Goal: Information Seeking & Learning: Learn about a topic

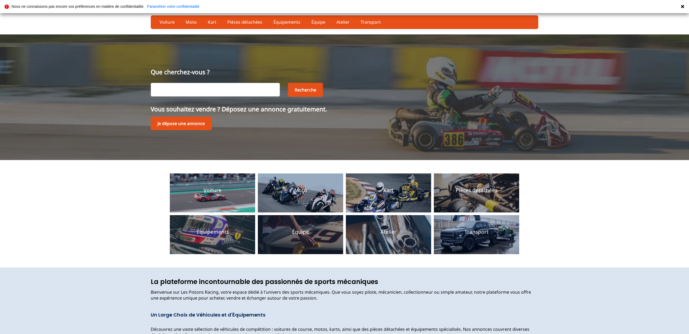
click at [682, 7] on icon at bounding box center [682, 6] width 3 height 3
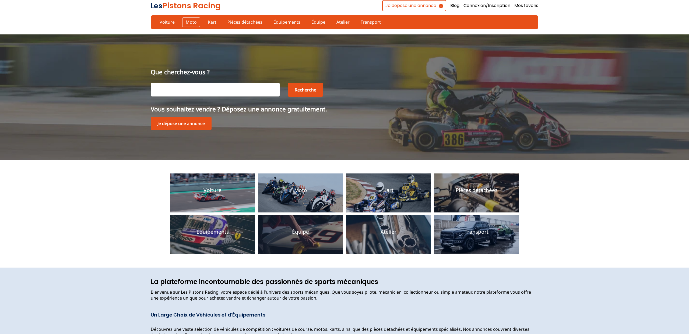
click at [192, 23] on link "Moto" at bounding box center [191, 22] width 18 height 9
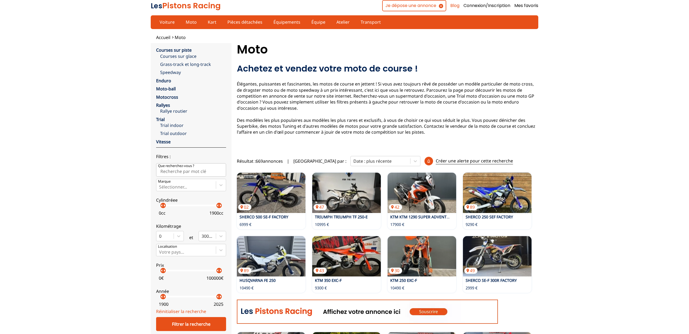
click at [460, 5] on link "Blog" at bounding box center [454, 6] width 9 height 6
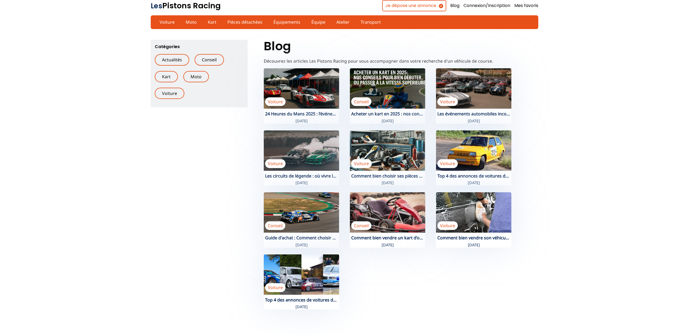
click at [179, 6] on link "Les Pistons Racing" at bounding box center [186, 5] width 70 height 11
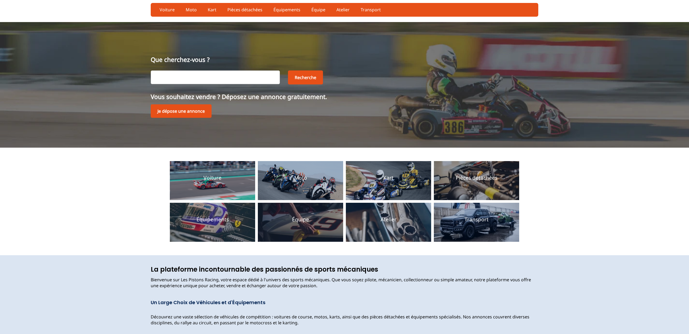
scroll to position [13, 0]
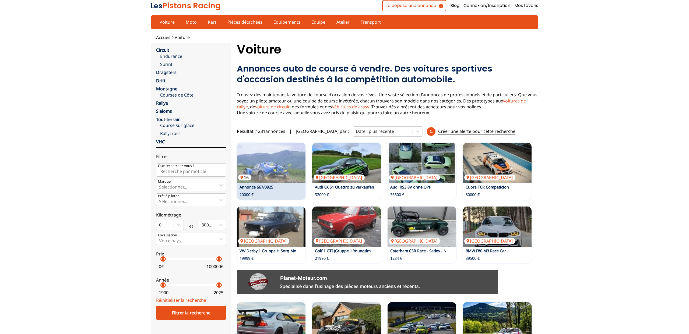
click at [302, 170] on img at bounding box center [271, 163] width 69 height 40
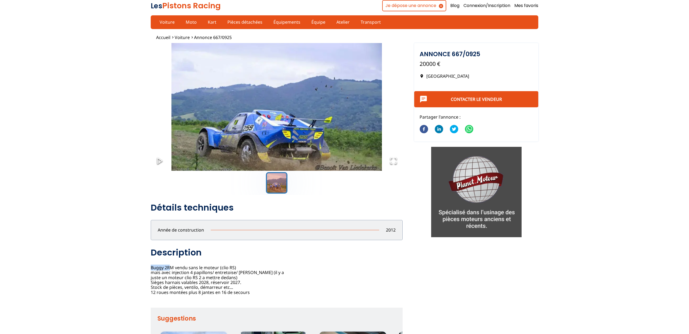
drag, startPoint x: 172, startPoint y: 269, endPoint x: 150, endPoint y: 267, distance: 21.6
click at [150, 267] on div "Signaler un abus close Adresse mail mail Raison : Sélectionner une raison Messa…" at bounding box center [344, 219] width 689 height 371
click at [171, 268] on div "Annonce 667/0925 20000 EUR France Contacter le vendeur Partager l'annonce : Dét…" at bounding box center [277, 251] width 252 height 98
drag, startPoint x: 176, startPoint y: 269, endPoint x: 148, endPoint y: 267, distance: 27.6
click at [148, 267] on div "Signaler un abus close Adresse mail mail Raison : Sélectionner une raison Messa…" at bounding box center [344, 219] width 689 height 371
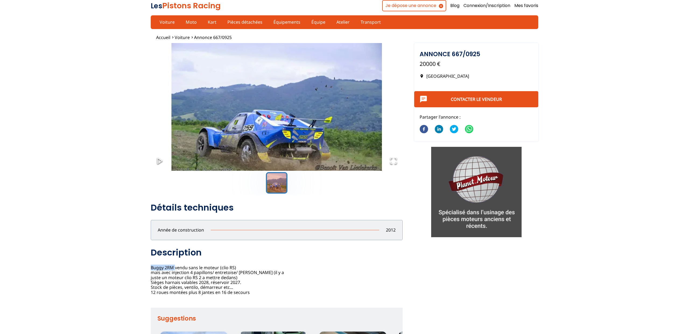
copy div "Buggy 2RM"
